Goal: Find specific page/section: Find specific page/section

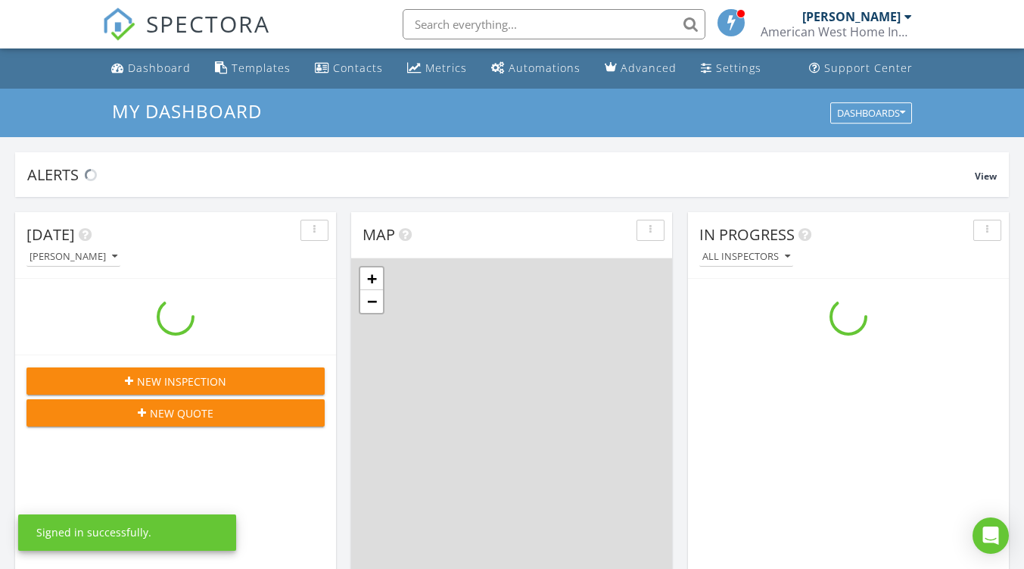
scroll to position [1401, 1048]
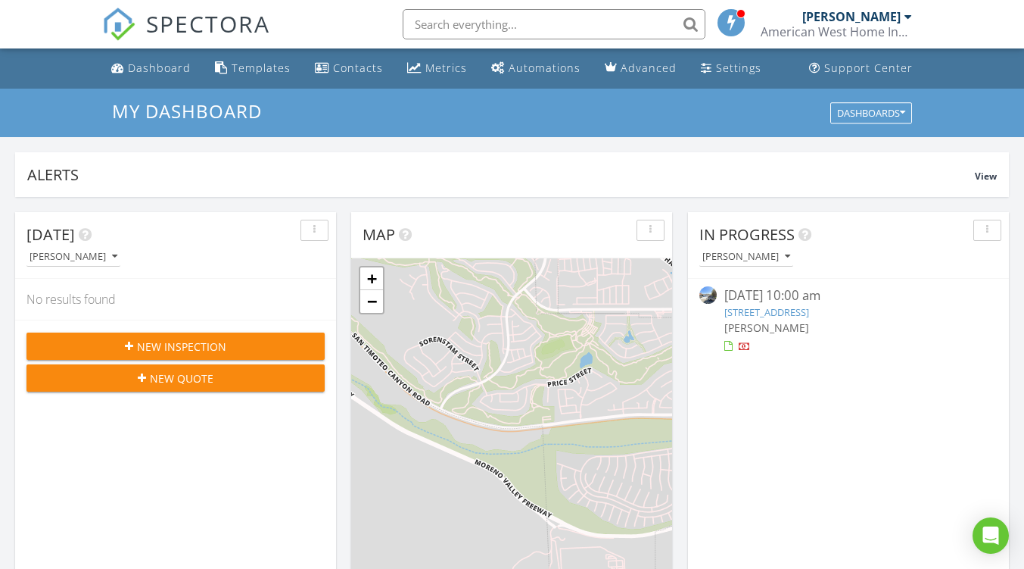
click at [545, 26] on input "text" at bounding box center [554, 24] width 303 height 30
drag, startPoint x: 545, startPoint y: 26, endPoint x: 538, endPoint y: 17, distance: 11.8
click at [538, 17] on input "text" at bounding box center [554, 24] width 303 height 30
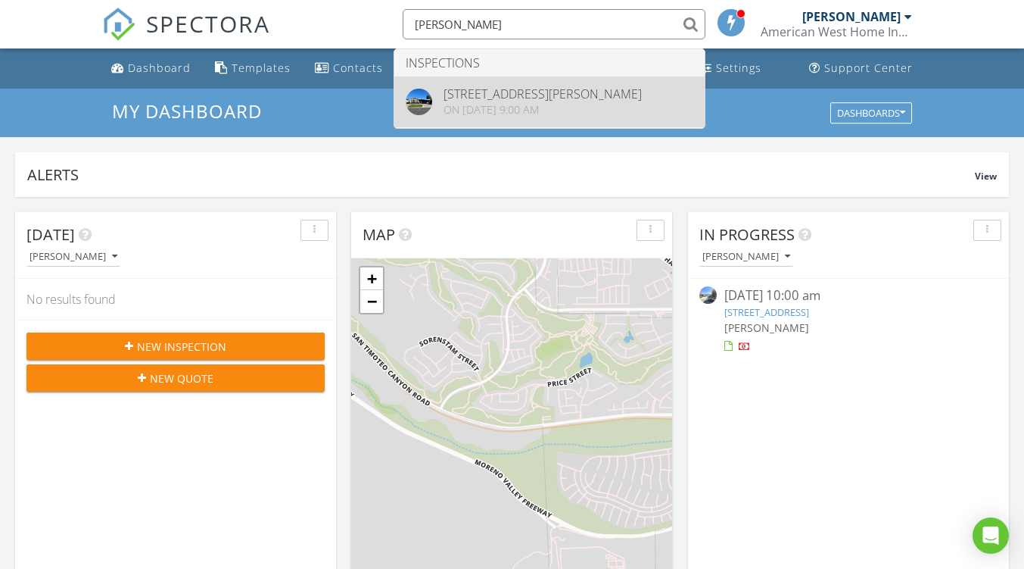
type input "[PERSON_NAME]"
